Goal: Answer question/provide support

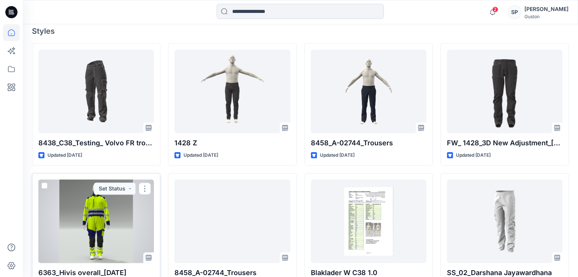
scroll to position [190, 0]
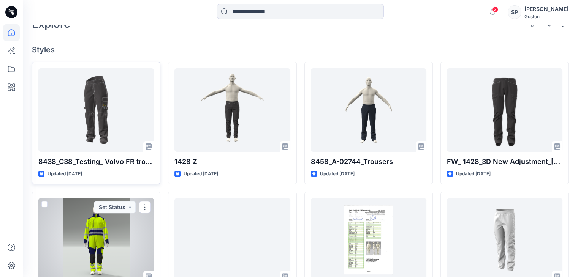
click at [93, 119] on div at bounding box center [96, 110] width 116 height 84
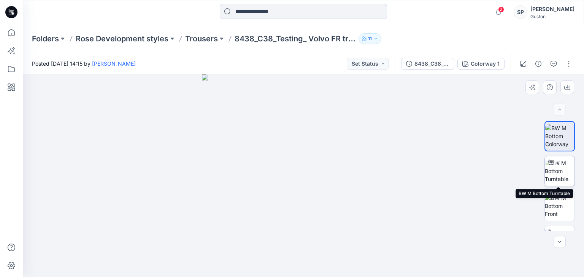
click at [558, 182] on img at bounding box center [560, 171] width 30 height 24
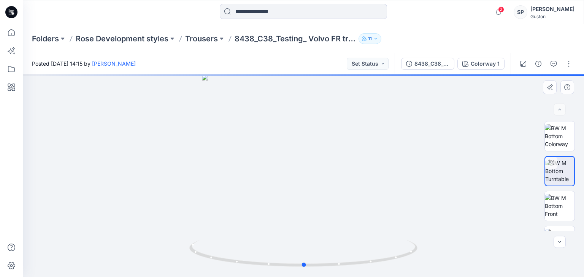
drag, startPoint x: 453, startPoint y: 186, endPoint x: 223, endPoint y: 224, distance: 232.7
click at [223, 224] on div at bounding box center [303, 176] width 561 height 203
click at [546, 206] on img at bounding box center [560, 206] width 30 height 24
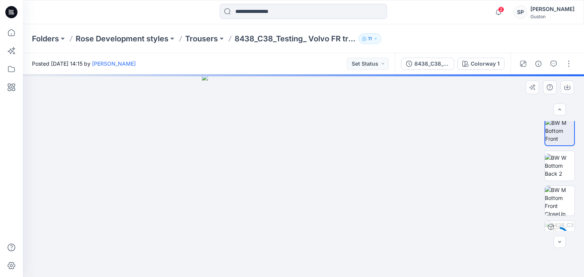
scroll to position [76, 0]
click at [553, 173] on img at bounding box center [560, 165] width 30 height 24
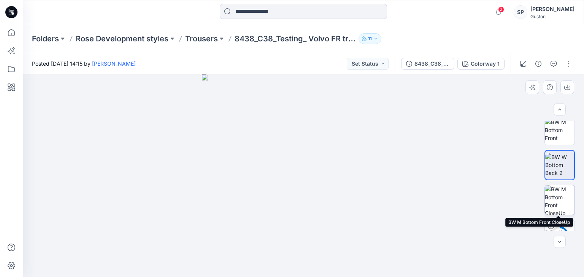
click at [557, 195] on img at bounding box center [560, 200] width 30 height 30
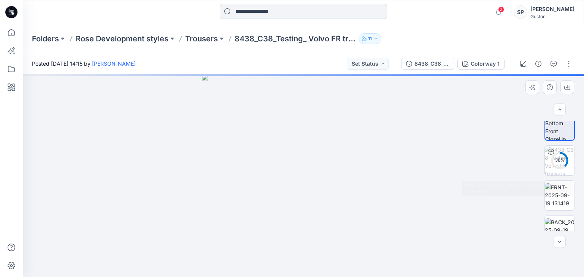
scroll to position [152, 0]
click at [563, 193] on img at bounding box center [560, 194] width 30 height 24
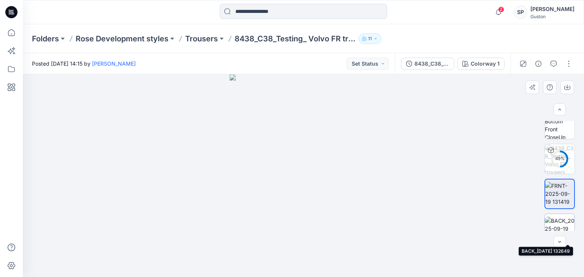
click at [559, 222] on img at bounding box center [560, 229] width 30 height 24
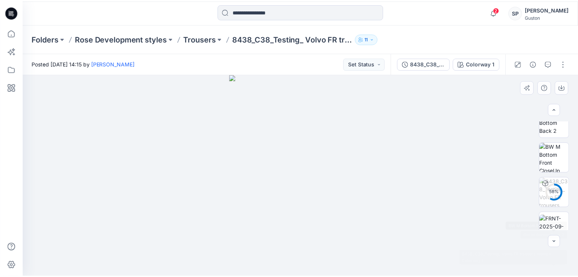
scroll to position [0, 0]
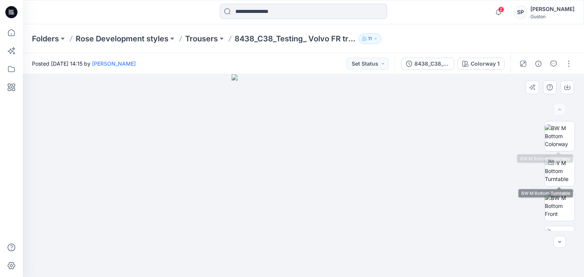
click at [557, 119] on div at bounding box center [303, 176] width 561 height 203
click at [556, 132] on img at bounding box center [560, 136] width 30 height 24
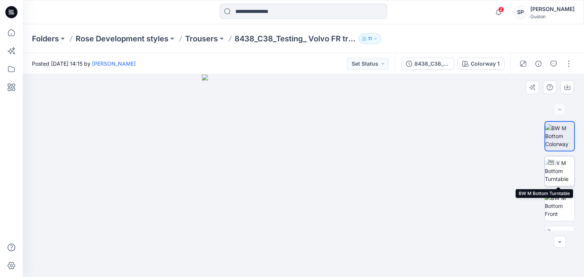
click at [555, 165] on img at bounding box center [560, 171] width 30 height 24
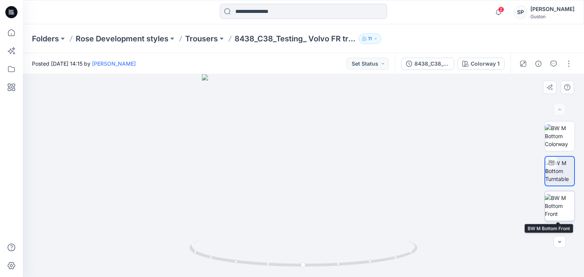
click at [560, 209] on img at bounding box center [560, 206] width 30 height 24
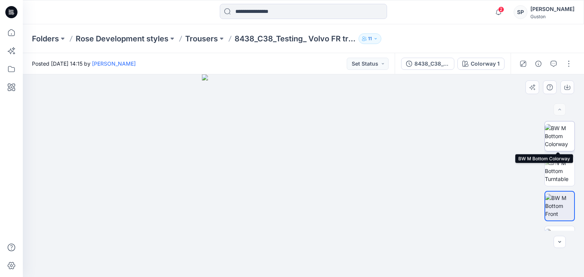
click at [556, 133] on img at bounding box center [560, 136] width 30 height 24
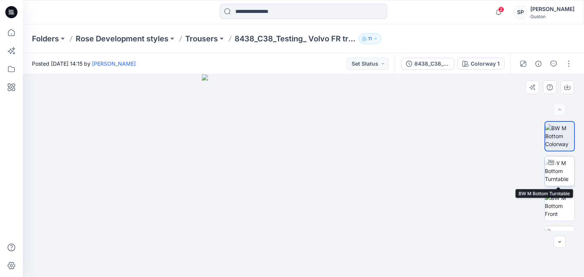
click at [554, 180] on img at bounding box center [560, 171] width 30 height 24
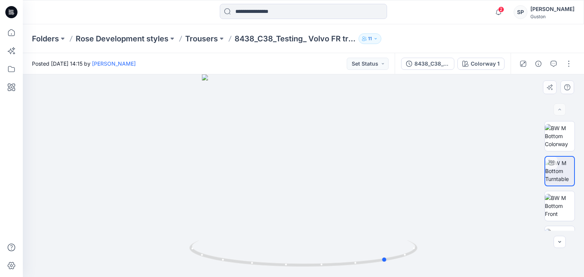
drag, startPoint x: 302, startPoint y: 269, endPoint x: 162, endPoint y: 258, distance: 140.7
click at [162, 258] on div at bounding box center [303, 176] width 561 height 203
click at [506, 16] on icon "button" at bounding box center [498, 12] width 14 height 15
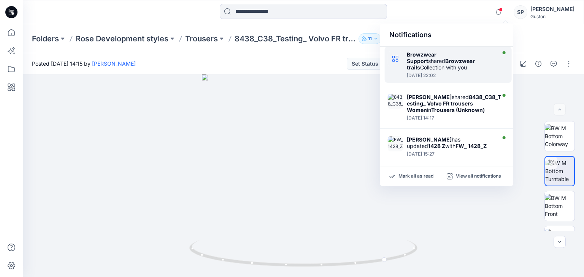
click at [466, 75] on div "[DATE] 22:02" at bounding box center [450, 75] width 87 height 5
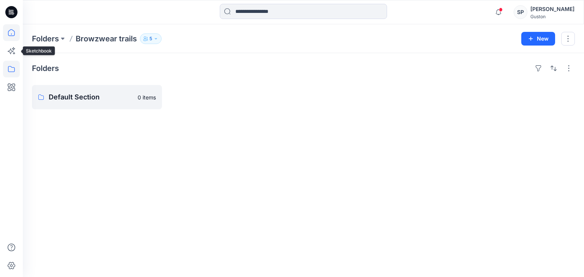
click at [10, 33] on icon at bounding box center [11, 32] width 17 height 17
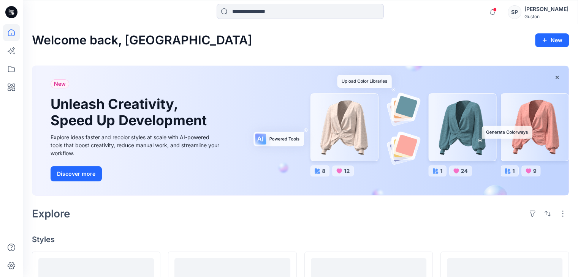
click at [176, 22] on div "Notifications Browzwear Support shared Browzwear trails Collection with you [DA…" at bounding box center [300, 12] width 555 height 24
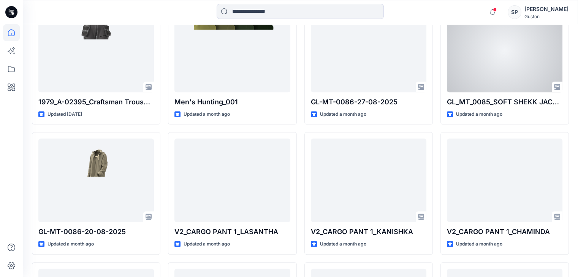
scroll to position [515, 0]
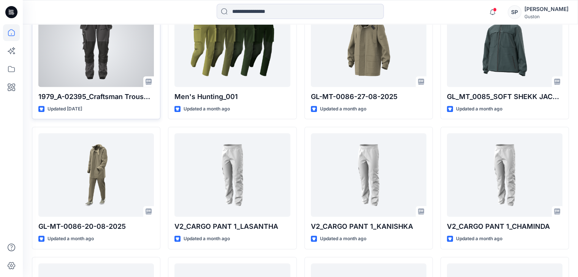
click at [103, 58] on div at bounding box center [96, 45] width 116 height 84
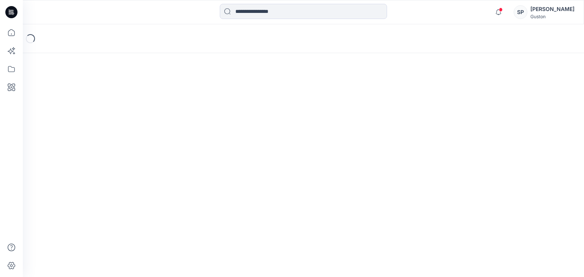
click at [102, 49] on div "Loading..." at bounding box center [303, 38] width 561 height 29
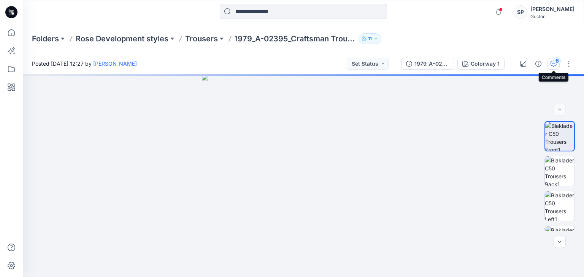
click at [553, 63] on icon "button" at bounding box center [553, 63] width 3 height 0
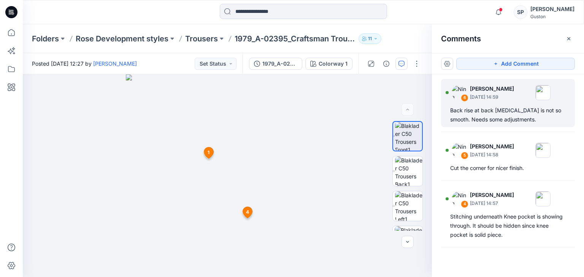
scroll to position [180, 0]
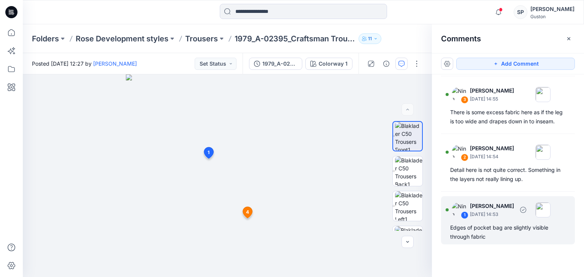
click at [504, 236] on div "Edges of pocket bag are slightly visible through fabric" at bounding box center [508, 233] width 116 height 18
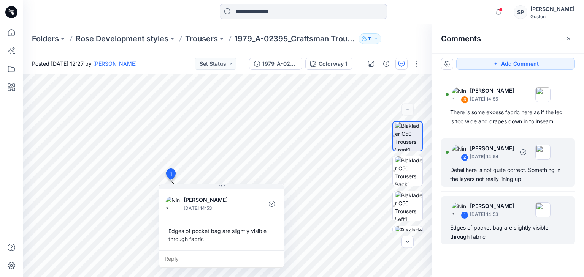
click at [539, 162] on div "2 [PERSON_NAME] [DATE] 14:54" at bounding box center [497, 152] width 105 height 21
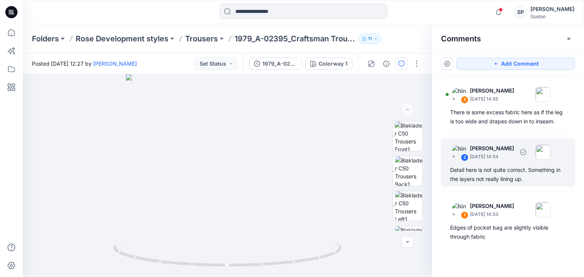
click at [479, 178] on div "Detail here is not quite correct. Something in the layers not really lining up." at bounding box center [508, 175] width 116 height 18
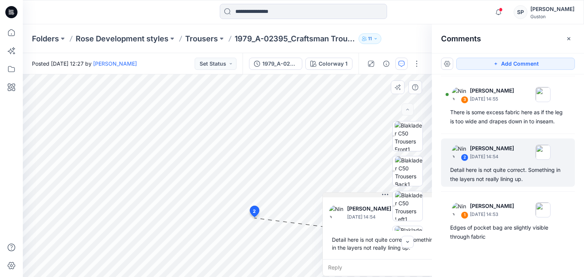
click at [382, 191] on div "7 2 [PERSON_NAME] [DATE] 14:54 Detail here is not quite correct. Something in t…" at bounding box center [227, 176] width 409 height 203
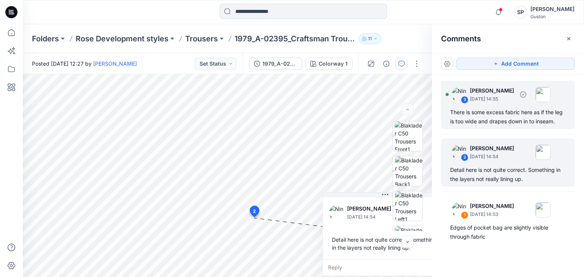
click at [487, 95] on p "[DATE] 14:55" at bounding box center [492, 99] width 44 height 8
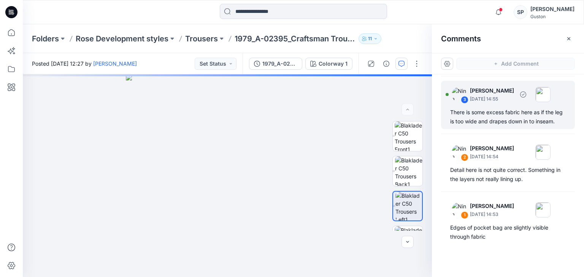
scroll to position [178, 0]
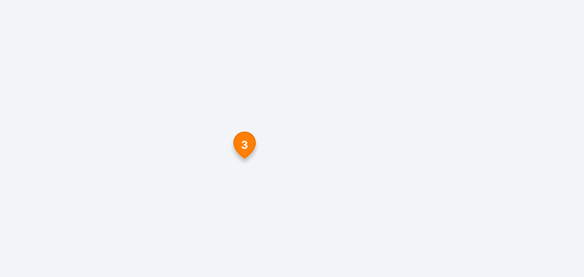
drag, startPoint x: 204, startPoint y: 152, endPoint x: 199, endPoint y: 166, distance: 14.2
click at [199, 166] on img at bounding box center [227, 176] width 203 height 203
click at [239, 169] on icon at bounding box center [239, 164] width 9 height 11
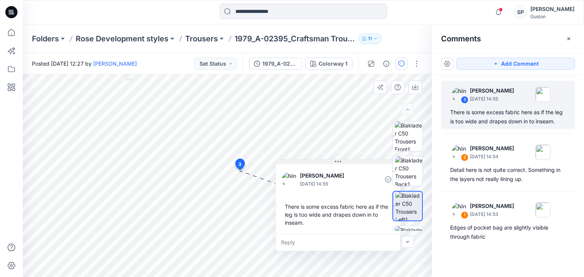
drag, startPoint x: 284, startPoint y: 174, endPoint x: 331, endPoint y: 160, distance: 49.3
click at [331, 160] on button at bounding box center [338, 162] width 125 height 5
click at [409, 180] on img at bounding box center [409, 172] width 28 height 30
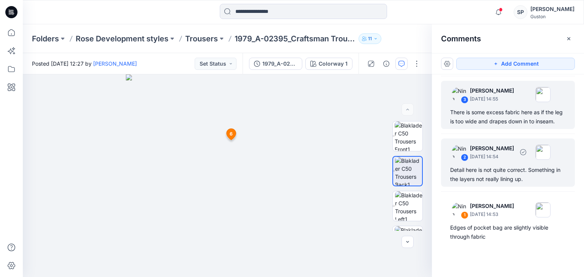
scroll to position [94, 0]
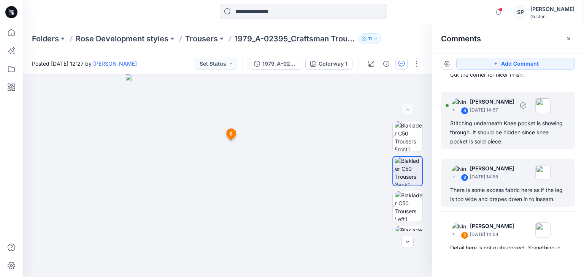
click at [493, 143] on div "Stitching underneath Knee pocket is showing through. It should be hidden since …" at bounding box center [508, 132] width 116 height 27
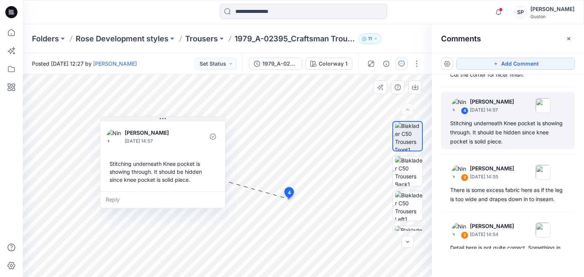
drag, startPoint x: 341, startPoint y: 207, endPoint x: 161, endPoint y: 119, distance: 200.1
click at [161, 119] on icon at bounding box center [163, 119] width 6 height 6
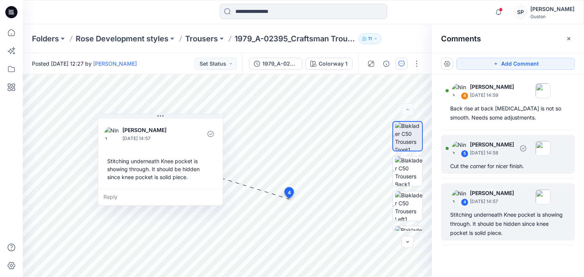
click at [480, 166] on div "Cut the corner for nicer finish." at bounding box center [508, 166] width 116 height 9
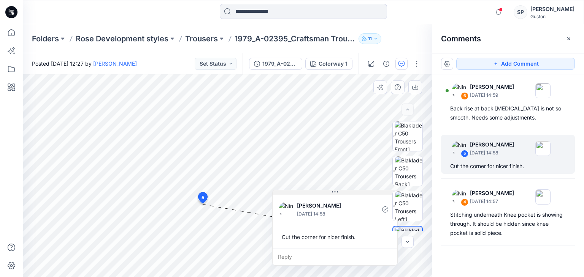
drag, startPoint x: 252, startPoint y: 212, endPoint x: 338, endPoint y: 188, distance: 89.5
click at [338, 189] on icon at bounding box center [335, 192] width 6 height 6
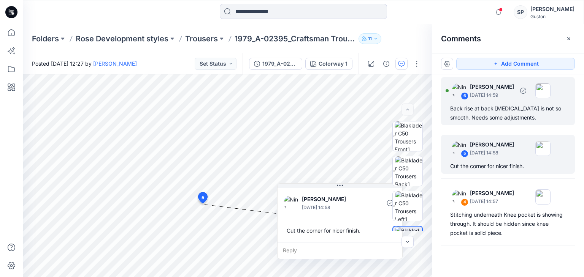
click at [519, 110] on div "Back rise at back [MEDICAL_DATA] is not so smooth. Needs some adjustments." at bounding box center [508, 113] width 116 height 18
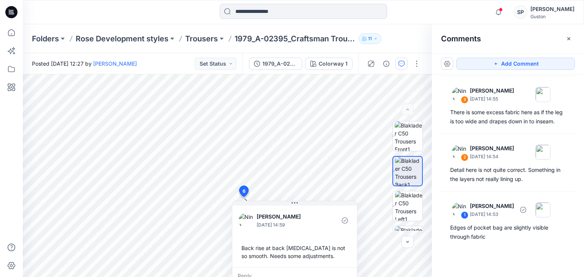
scroll to position [0, 0]
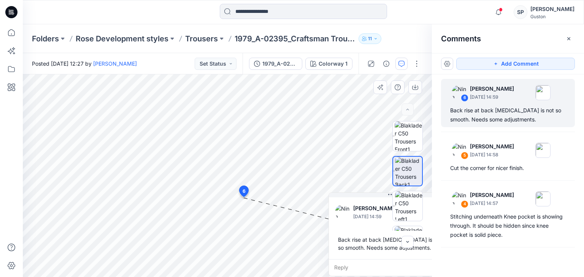
drag, startPoint x: 290, startPoint y: 205, endPoint x: 387, endPoint y: 243, distance: 103.9
click at [387, 243] on div "[PERSON_NAME] [DATE] 14:59 Back rise at back [MEDICAL_DATA] is not so smooth. N…" at bounding box center [390, 235] width 125 height 84
drag, startPoint x: 380, startPoint y: 197, endPoint x: 376, endPoint y: 228, distance: 31.8
click at [376, 228] on div "[PERSON_NAME] [DATE] 14:59 Back rise at back [MEDICAL_DATA] is not so smooth. N…" at bounding box center [383, 235] width 125 height 84
